Goal: Share content: Share content

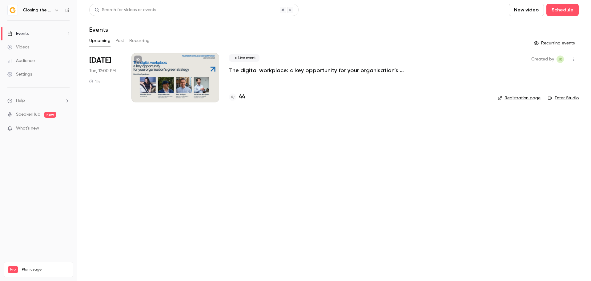
click at [315, 72] on p "The digital workplace: a key opportunity for your organisation’s green strategy" at bounding box center [321, 70] width 185 height 7
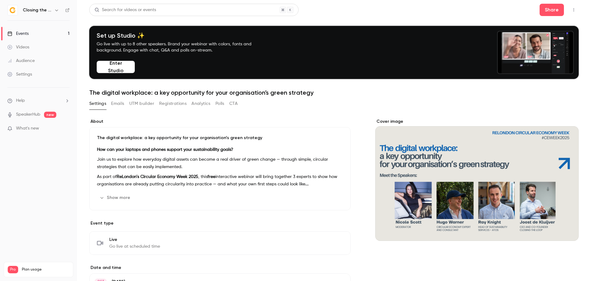
click at [572, 10] on icon "button" at bounding box center [574, 10] width 5 height 4
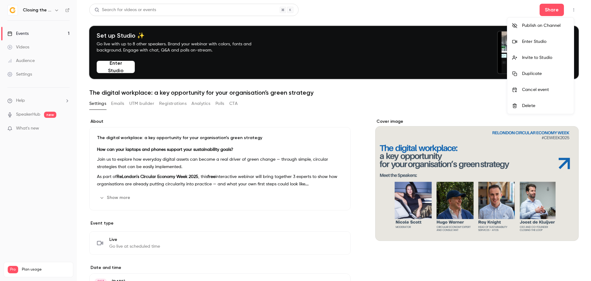
click at [553, 46] on li "Enter Studio" at bounding box center [541, 42] width 67 height 16
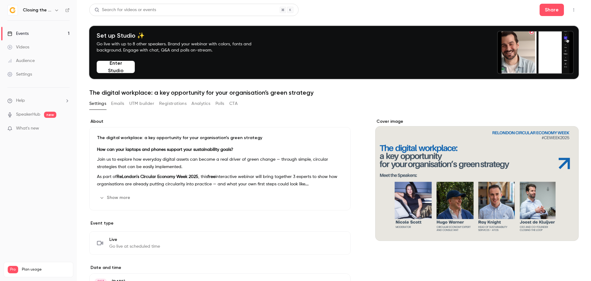
click at [572, 8] on icon "button" at bounding box center [574, 10] width 5 height 4
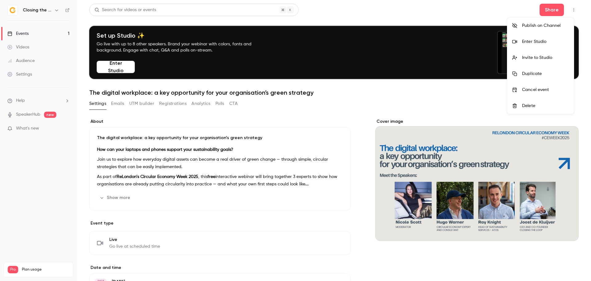
click at [571, 12] on div at bounding box center [295, 140] width 591 height 281
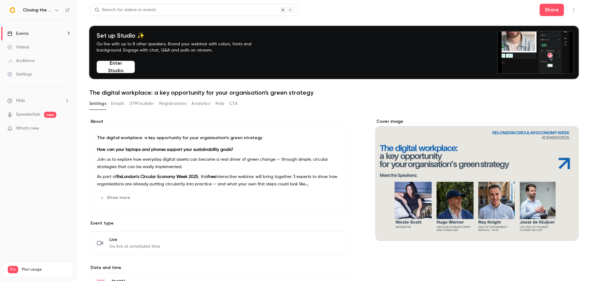
click at [574, 10] on icon "button" at bounding box center [574, 9] width 1 height 3
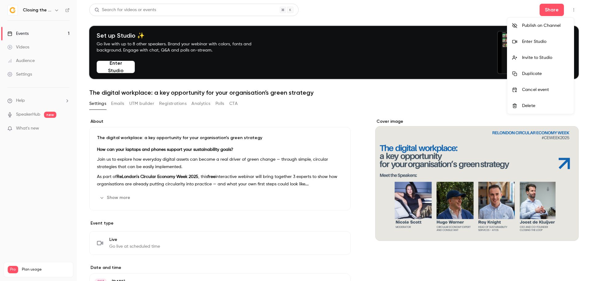
click at [546, 7] on div at bounding box center [295, 140] width 591 height 281
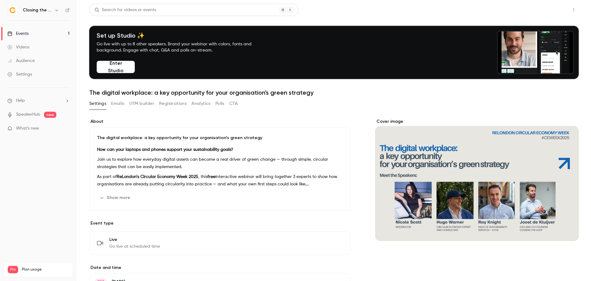
click at [546, 10] on button "Share" at bounding box center [552, 10] width 24 height 12
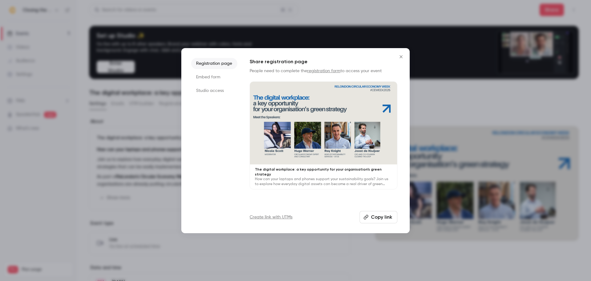
click at [209, 87] on li "Studio access" at bounding box center [214, 90] width 46 height 11
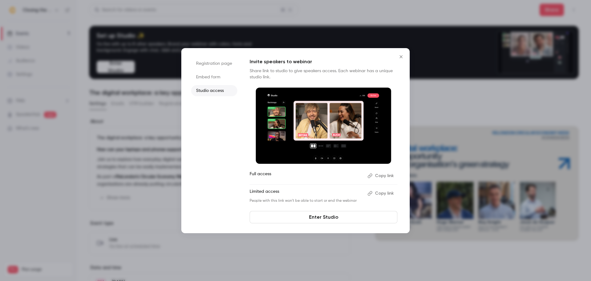
click at [378, 174] on button "Copy link" at bounding box center [381, 176] width 32 height 10
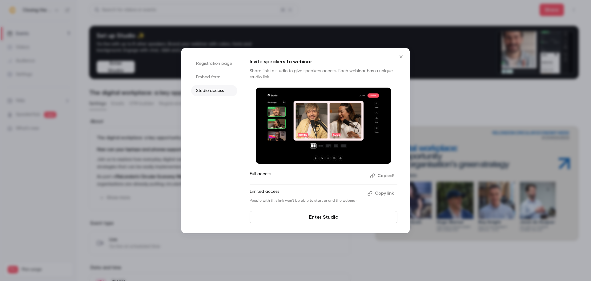
drag, startPoint x: 402, startPoint y: 58, endPoint x: 547, endPoint y: 18, distance: 149.8
click at [403, 57] on icon "Close" at bounding box center [401, 56] width 7 height 5
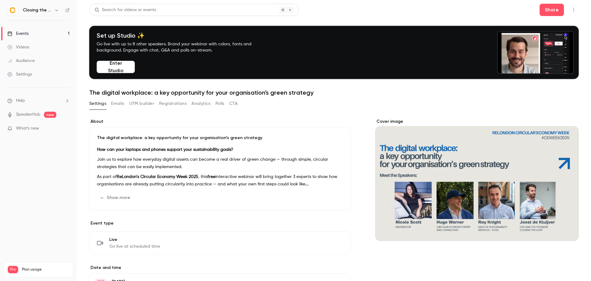
click at [572, 9] on icon "button" at bounding box center [574, 10] width 5 height 4
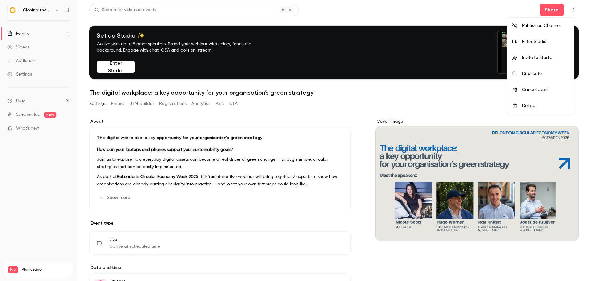
click at [550, 42] on div "Enter Studio" at bounding box center [545, 42] width 47 height 6
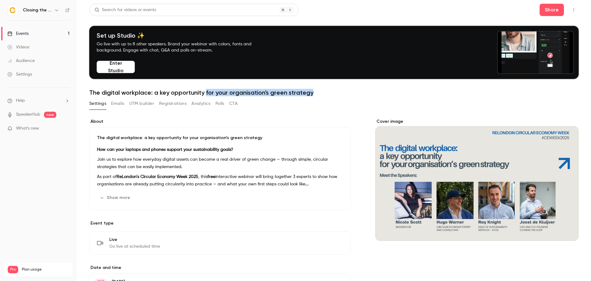
drag, startPoint x: 312, startPoint y: 92, endPoint x: 206, endPoint y: 94, distance: 106.0
click at [206, 94] on h1 "The digital workplace: a key opportunity for your organisation’s green strategy" at bounding box center [334, 92] width 490 height 7
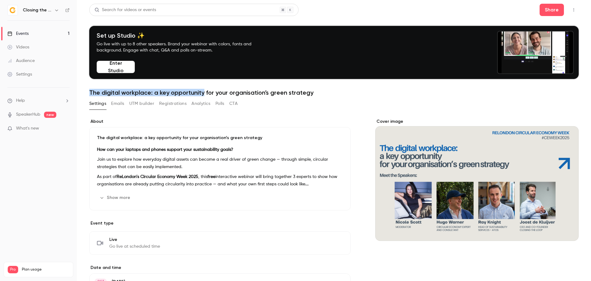
drag, startPoint x: 181, startPoint y: 95, endPoint x: 90, endPoint y: 95, distance: 91.5
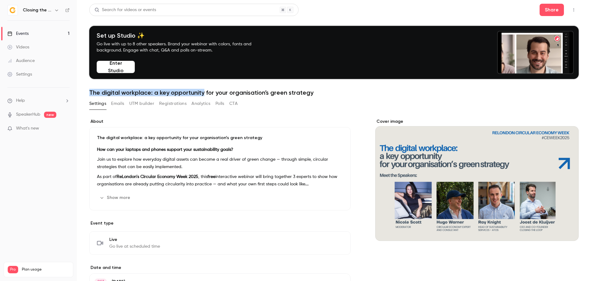
click at [90, 95] on h1 "The digital workplace: a key opportunity for your organisation’s green strategy" at bounding box center [334, 92] width 490 height 7
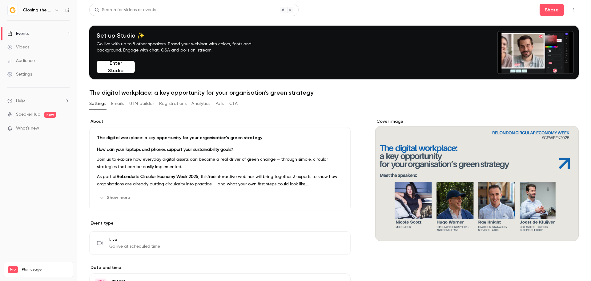
click at [228, 93] on h1 "The digital workplace: a key opportunity for your organisation’s green strategy" at bounding box center [334, 92] width 490 height 7
